Goal: Information Seeking & Learning: Find specific fact

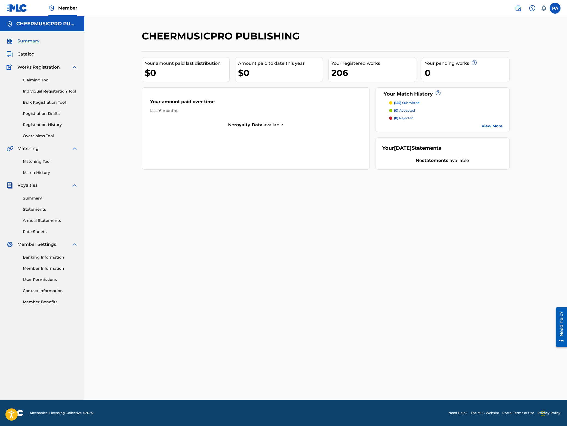
click at [38, 174] on link "Match History" at bounding box center [50, 173] width 55 height 6
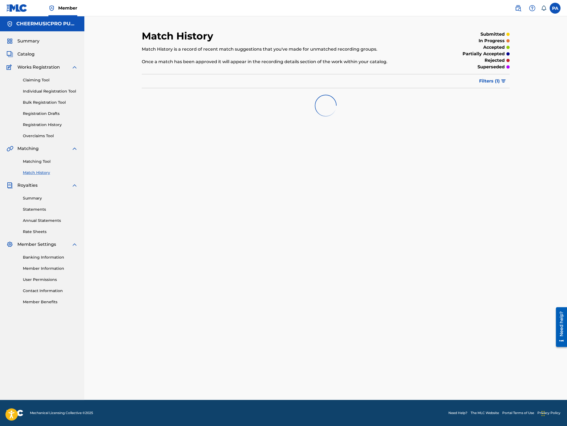
click at [46, 125] on link "Registration History" at bounding box center [50, 125] width 55 height 6
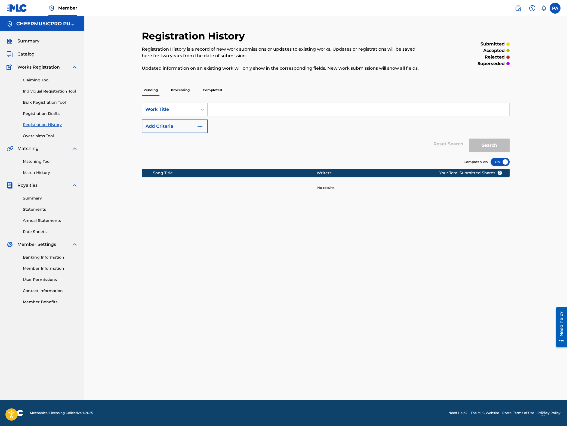
click at [176, 90] on p "Processing" at bounding box center [180, 89] width 22 height 11
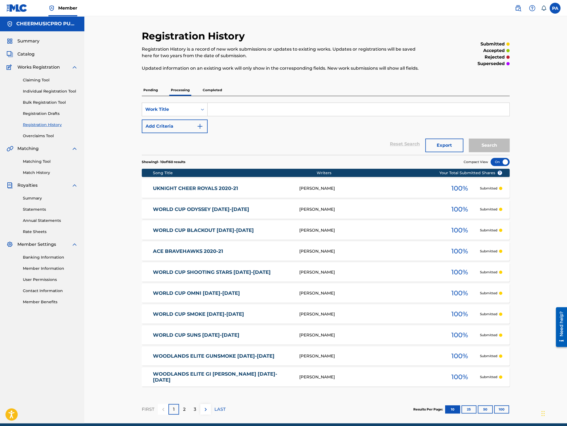
click at [501, 409] on button "100" at bounding box center [501, 409] width 15 height 8
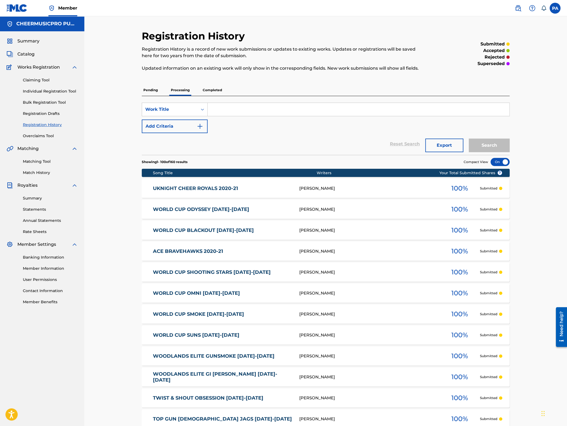
click at [35, 42] on span "Summary" at bounding box center [28, 41] width 22 height 7
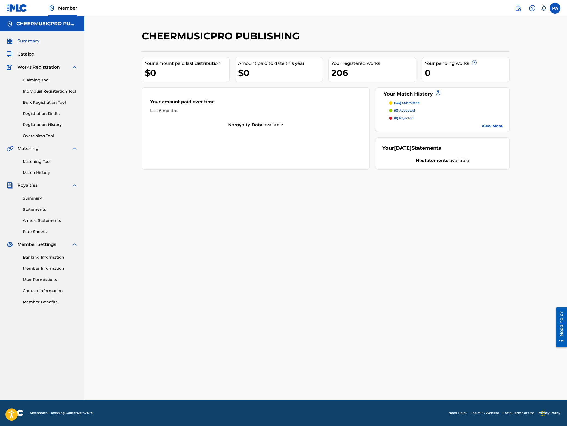
click at [461, 155] on div "Your [DATE] Statements No statements available" at bounding box center [442, 153] width 135 height 32
click at [490, 125] on link "View More" at bounding box center [491, 126] width 21 height 6
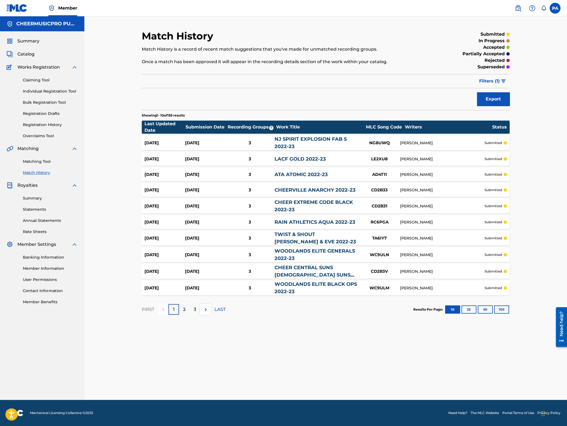
click at [503, 313] on button "100" at bounding box center [501, 309] width 15 height 8
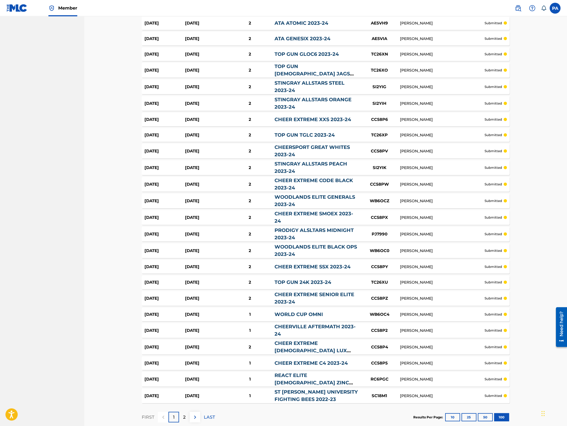
scroll to position [1373, 0]
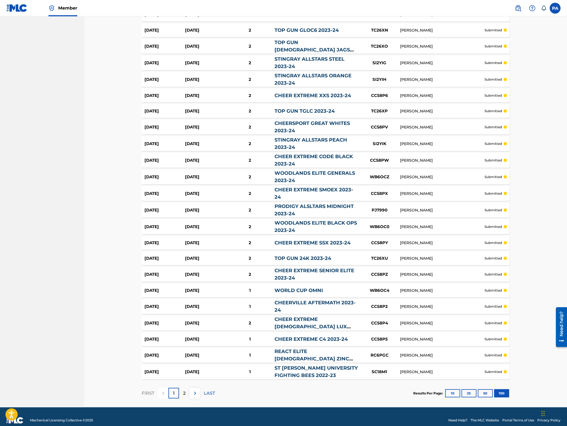
click at [183, 388] on div "2" at bounding box center [184, 393] width 11 height 11
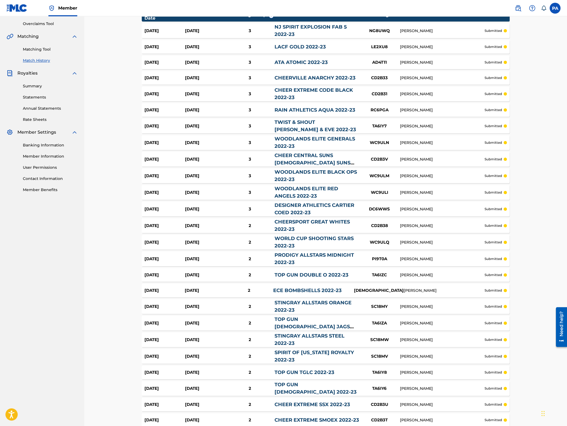
scroll to position [0, 0]
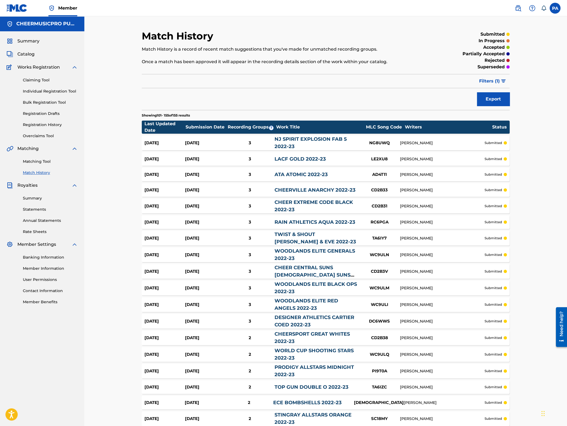
click at [26, 41] on span "Summary" at bounding box center [28, 41] width 22 height 7
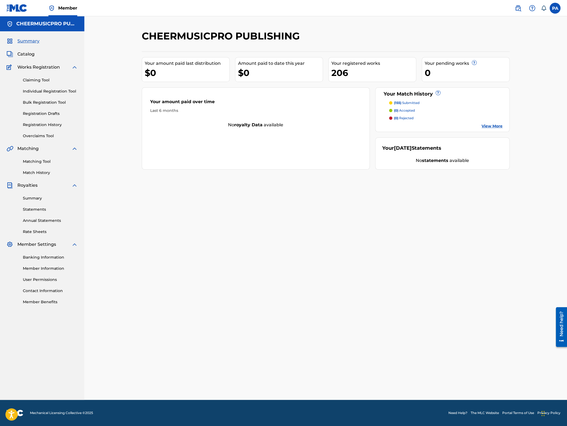
click at [27, 55] on span "Catalog" at bounding box center [25, 54] width 17 height 7
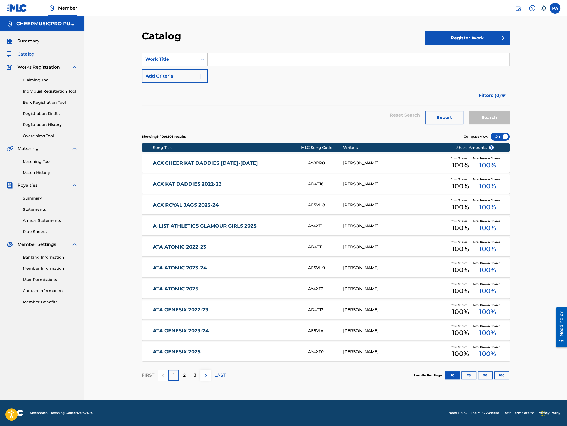
click at [245, 60] on input "Search Form" at bounding box center [358, 59] width 302 height 13
type input "2025"
click at [469, 111] on button "Search" at bounding box center [489, 118] width 41 height 14
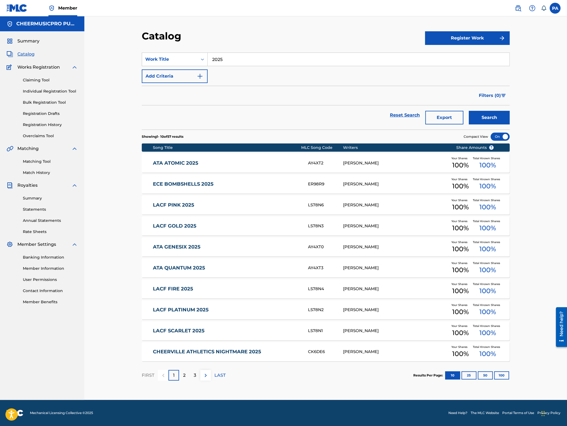
click at [266, 162] on link "ATA ATOMIC 2025" at bounding box center [227, 163] width 148 height 6
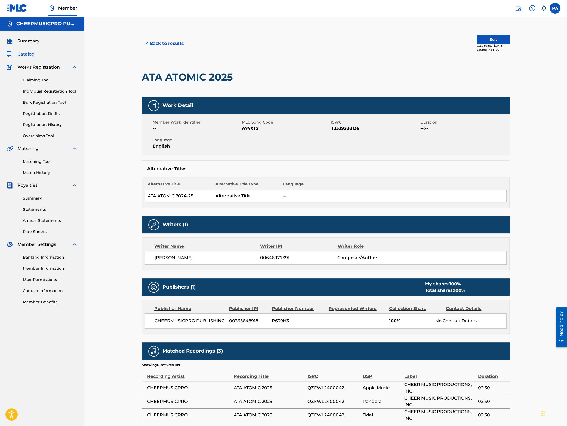
click at [354, 129] on span "T3339288136" at bounding box center [375, 128] width 88 height 7
click at [166, 41] on button "< Back to results" at bounding box center [165, 44] width 46 height 14
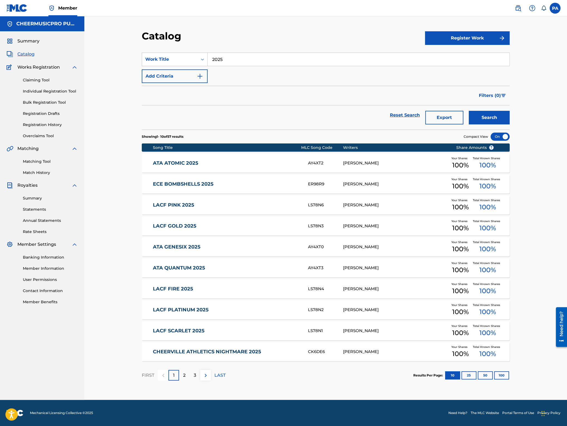
click at [499, 135] on div at bounding box center [499, 136] width 19 height 8
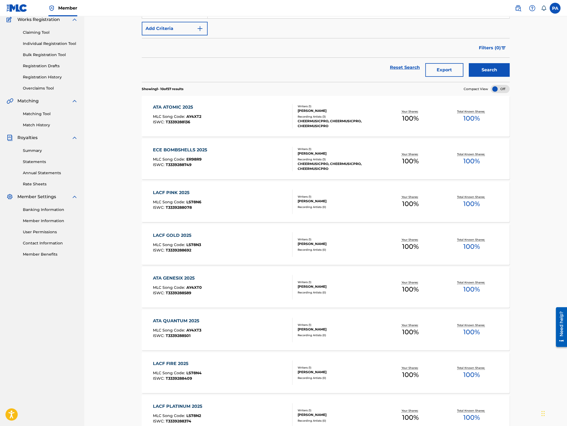
scroll to position [71, 0]
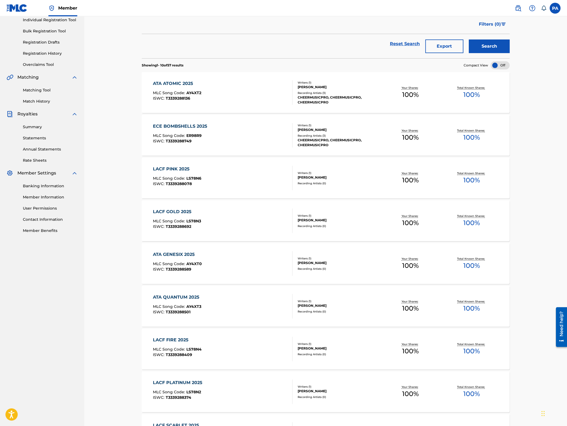
click at [176, 140] on span "T3339288749" at bounding box center [179, 140] width 26 height 5
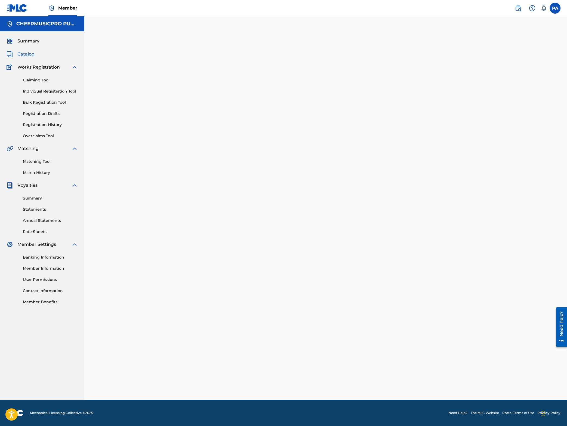
click at [176, 140] on div at bounding box center [325, 215] width 381 height 370
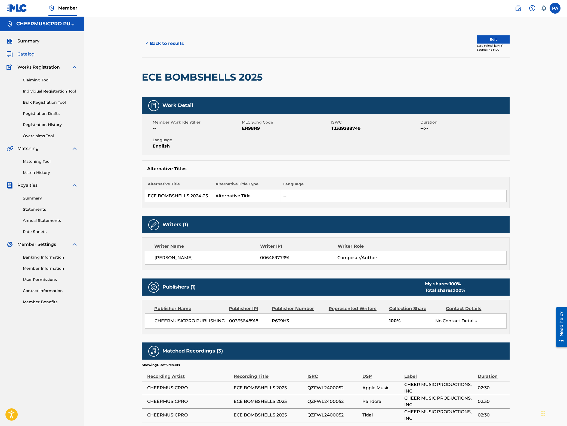
click at [353, 128] on span "T3339288749" at bounding box center [375, 128] width 88 height 7
copy span "T3339288749"
click at [154, 42] on button "< Back to results" at bounding box center [165, 44] width 46 height 14
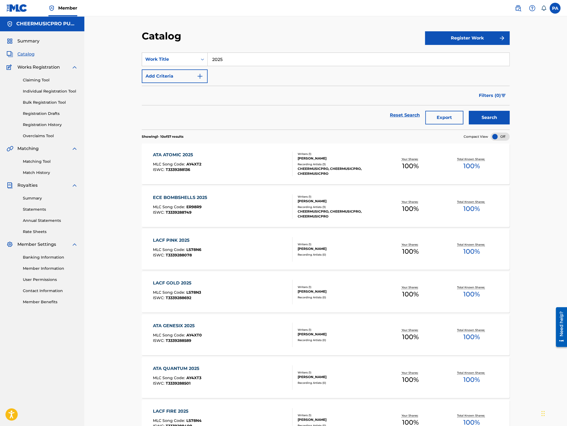
click at [104, 234] on div "Catalog Register Work SearchWithCriteria4cdbfeff-4325-4976-9f12-a7400cf2dccf Wo…" at bounding box center [325, 306] width 482 height 580
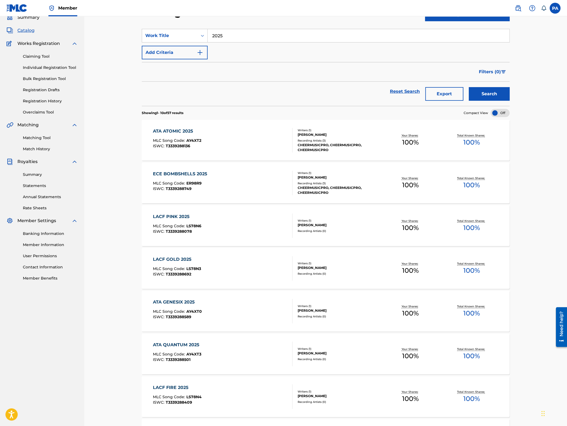
click at [218, 220] on div "LACF PINK 2025 MLC Song Code : LS78N6 ISWC : T3339288078" at bounding box center [223, 225] width 140 height 24
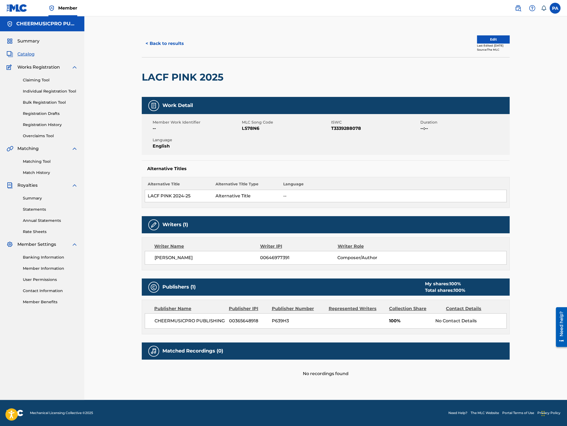
click at [354, 128] on span "T3339288078" at bounding box center [375, 128] width 88 height 7
copy span "T3339288078"
click at [165, 45] on button "< Back to results" at bounding box center [165, 44] width 46 height 14
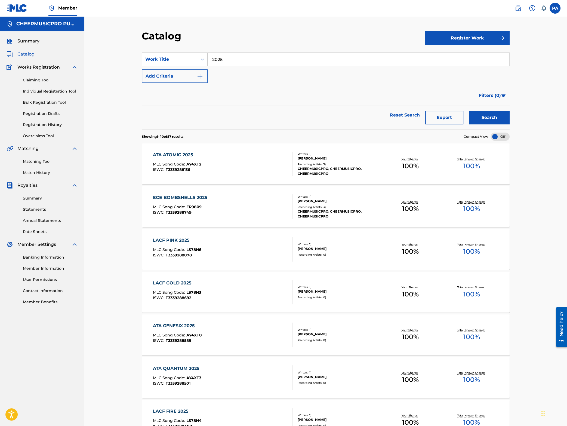
scroll to position [48, 0]
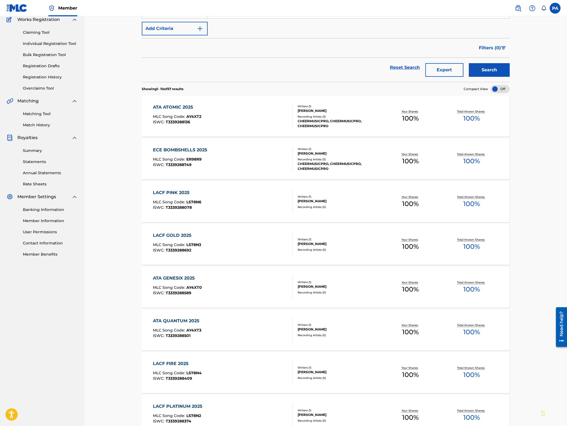
click at [224, 238] on div "LACF GOLD 2025 MLC Song Code : LS78N3 ISWC : T3339288692" at bounding box center [223, 244] width 140 height 24
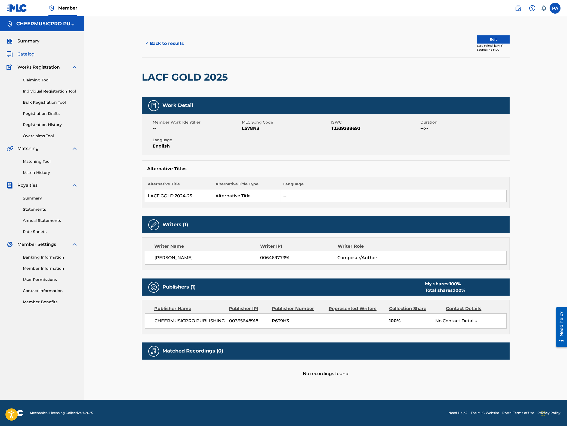
click at [272, 257] on span "00646977391" at bounding box center [298, 257] width 77 height 7
copy span "00646977391"
click at [348, 128] on span "T3339288692" at bounding box center [375, 128] width 88 height 7
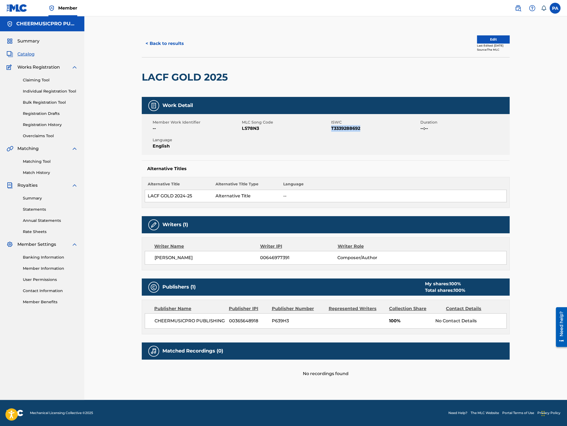
copy span "T3339288692"
click at [162, 43] on button "< Back to results" at bounding box center [165, 44] width 46 height 14
